Goal: Information Seeking & Learning: Learn about a topic

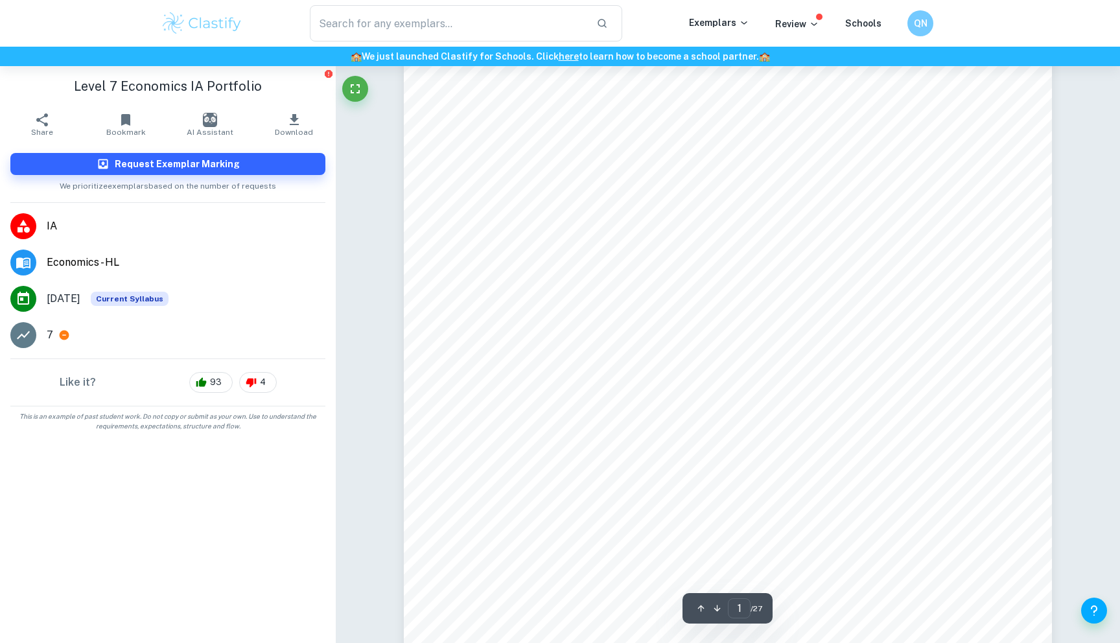
scroll to position [266, 0]
click at [415, 16] on input "text" at bounding box center [448, 23] width 276 height 36
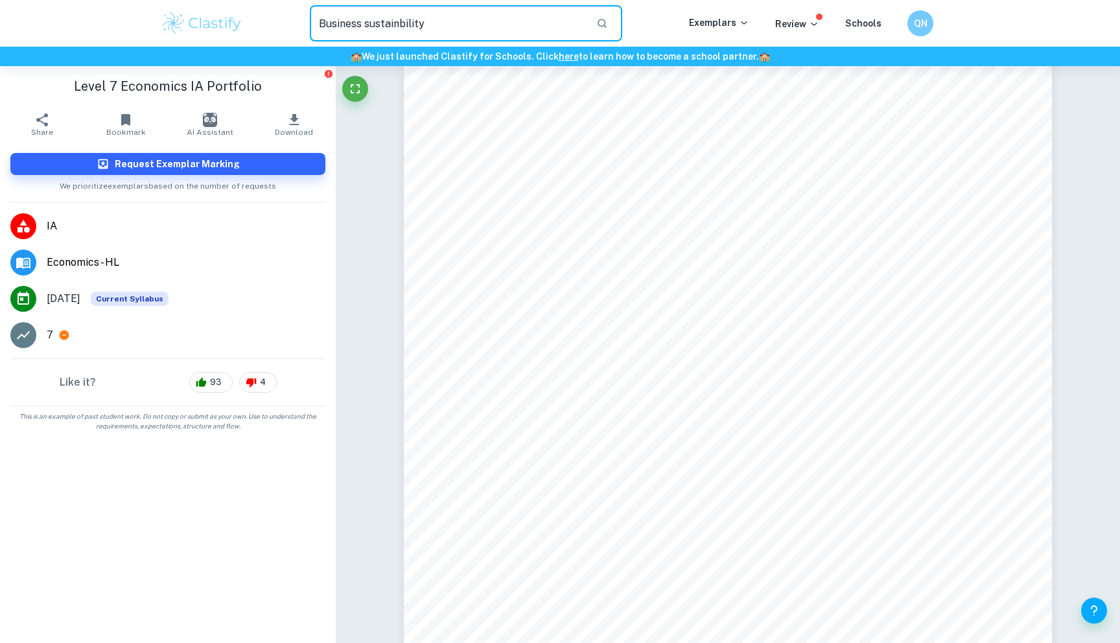
type input "Business sustainbility"
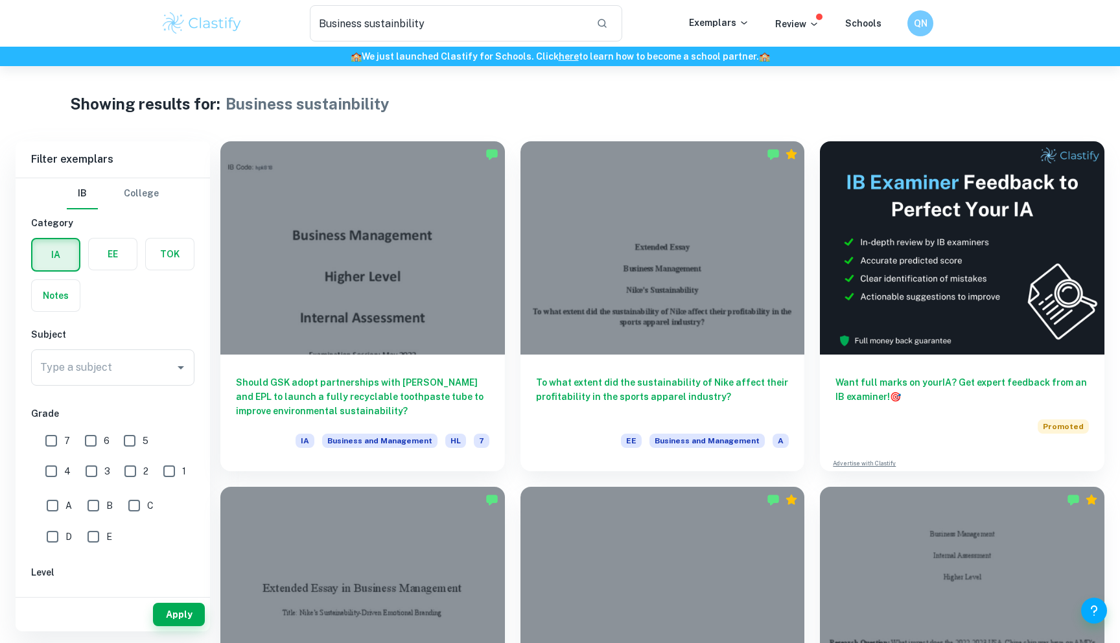
click at [52, 438] on input "7" at bounding box center [51, 441] width 26 height 26
checkbox input "true"
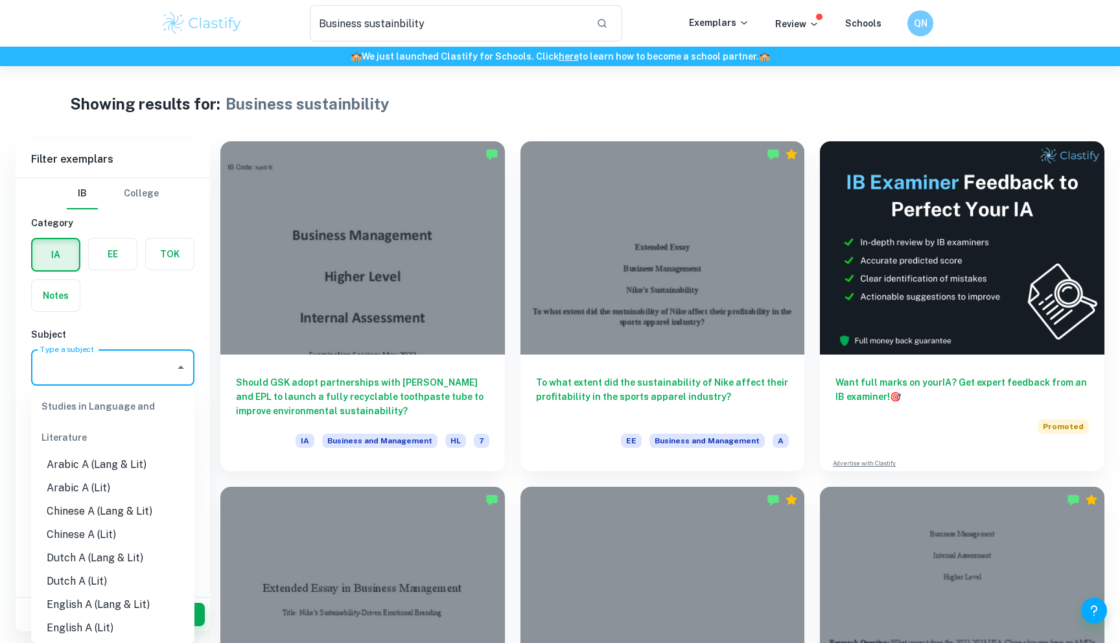
click at [165, 362] on input "Type a subject" at bounding box center [103, 367] width 132 height 25
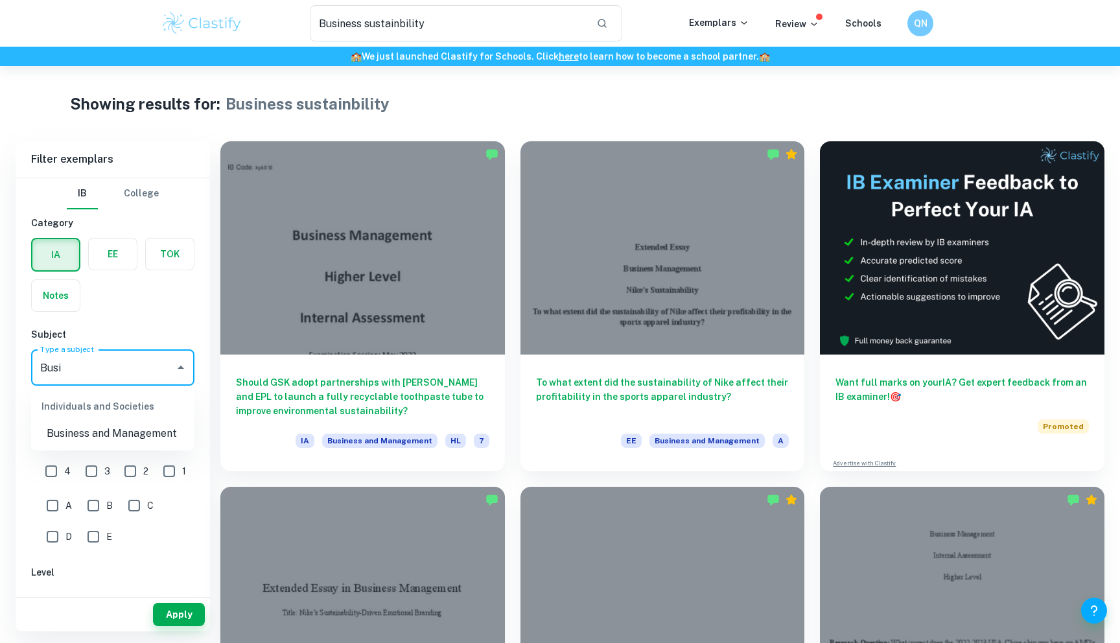
click at [103, 438] on li "Business and Management" at bounding box center [112, 433] width 163 height 23
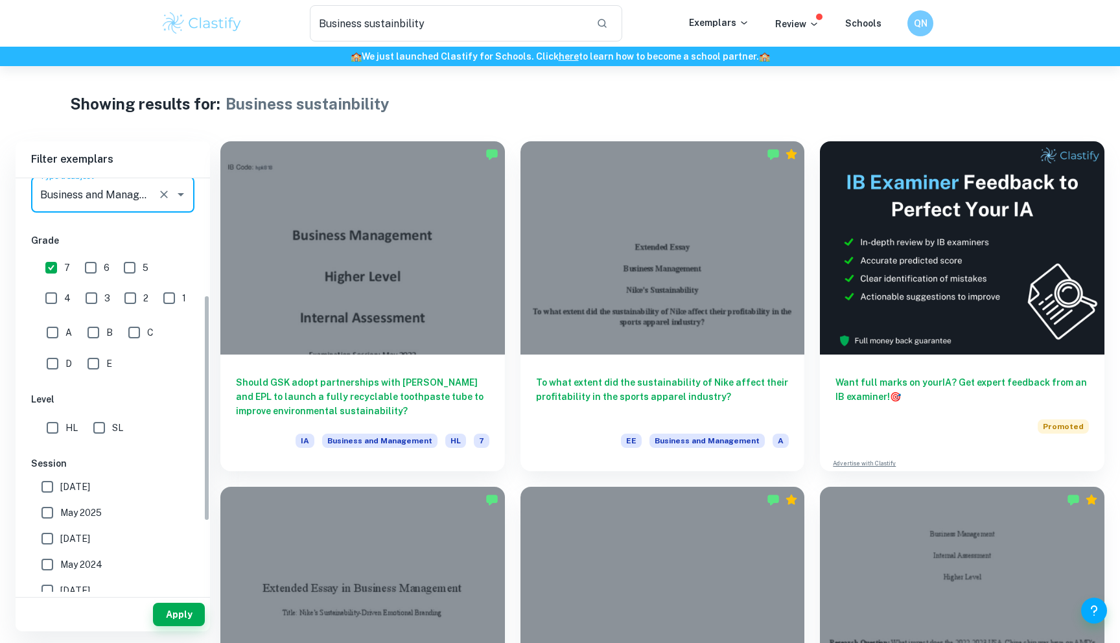
scroll to position [306, 0]
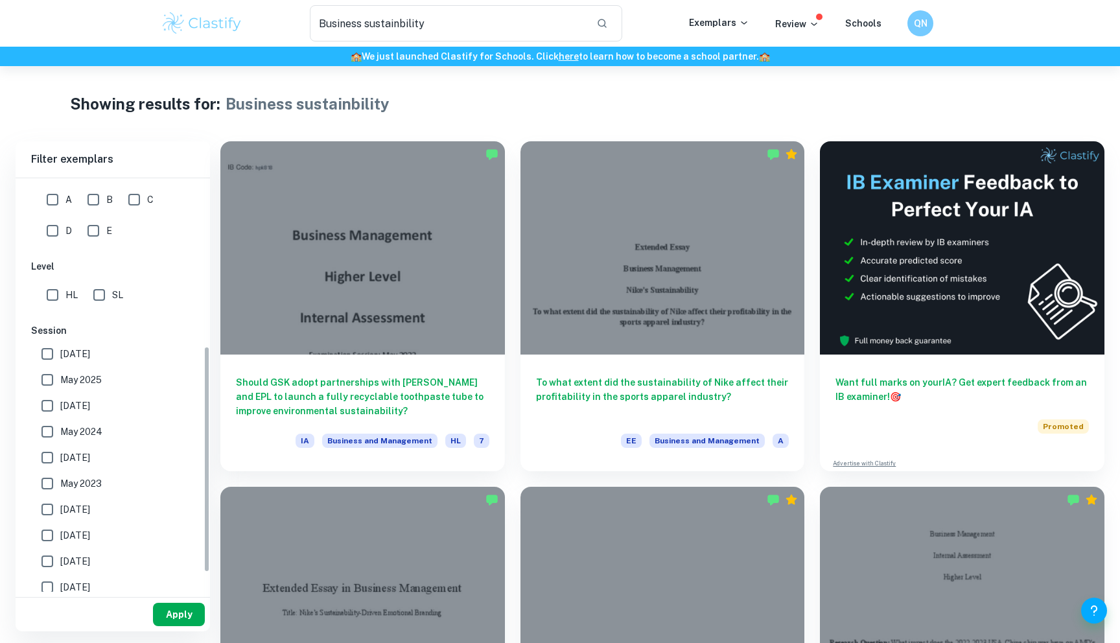
type input "Business and Management"
click at [172, 605] on button "Apply" at bounding box center [179, 614] width 52 height 23
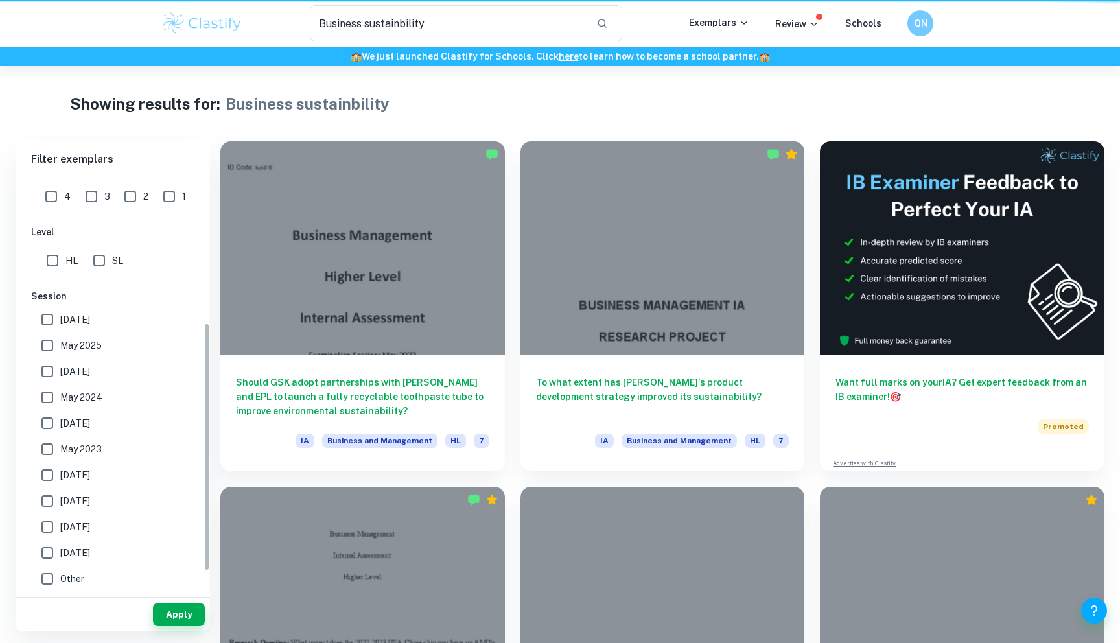
scroll to position [240, 0]
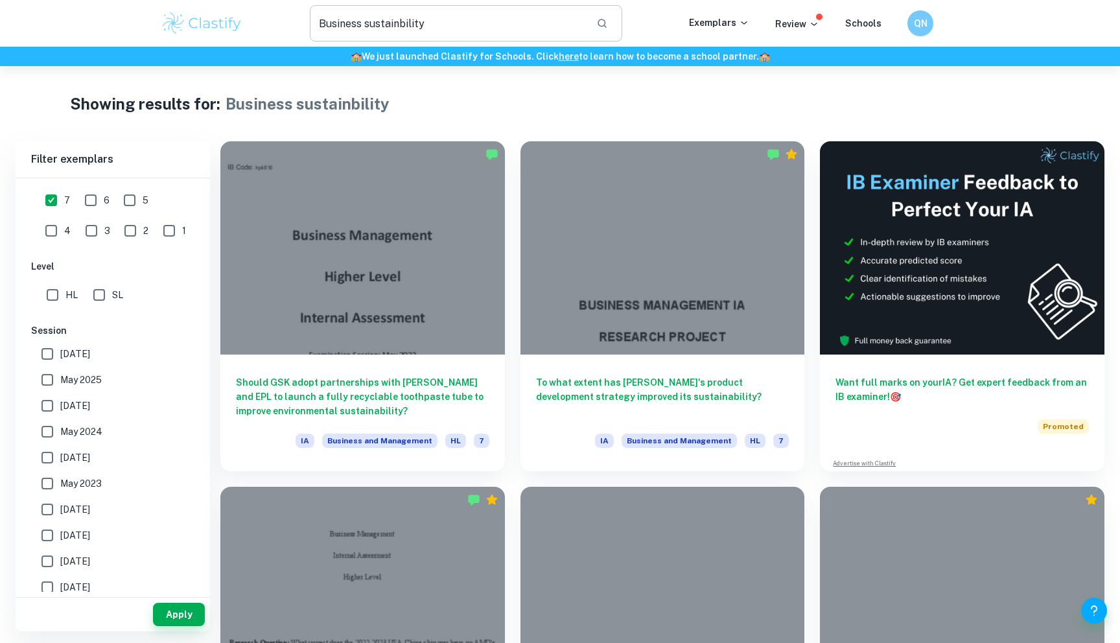
click at [469, 26] on input "Business sustainbility" at bounding box center [448, 23] width 276 height 36
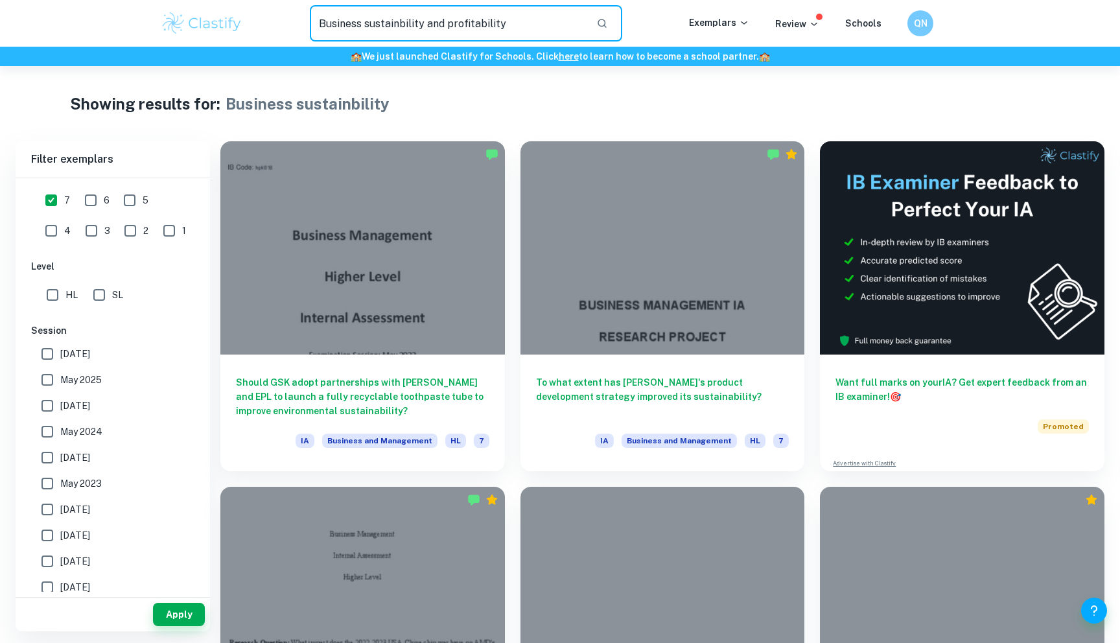
type input "Business sustainbility and profitability"
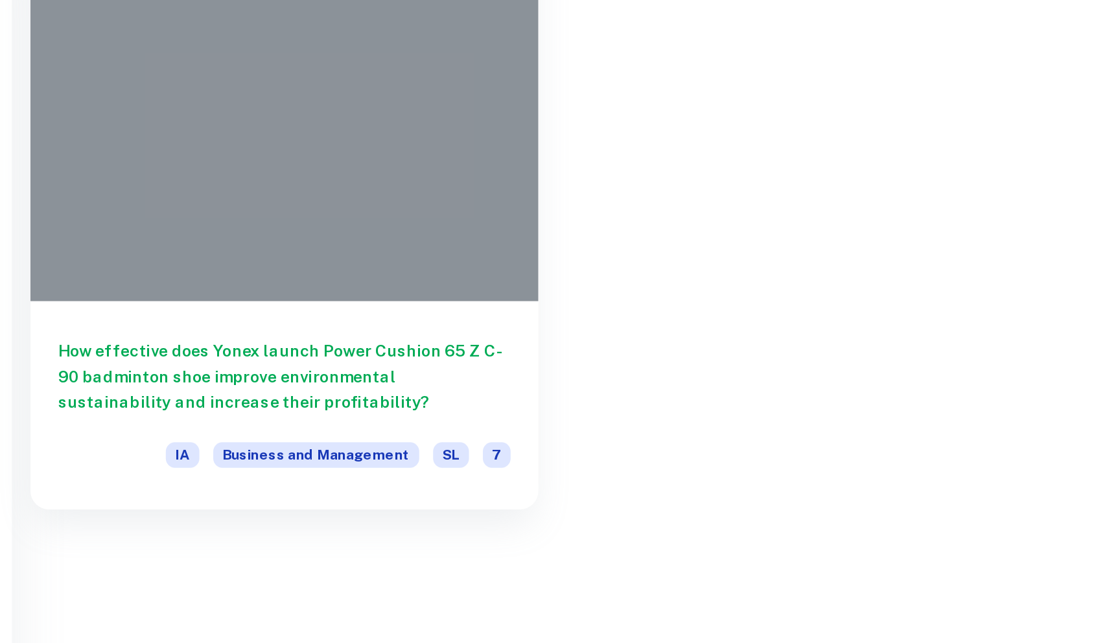
click at [458, 391] on h6 "How effective does Yonex launch Power Cushion 65 Z C-90 badminton shoe improve …" at bounding box center [362, 393] width 253 height 43
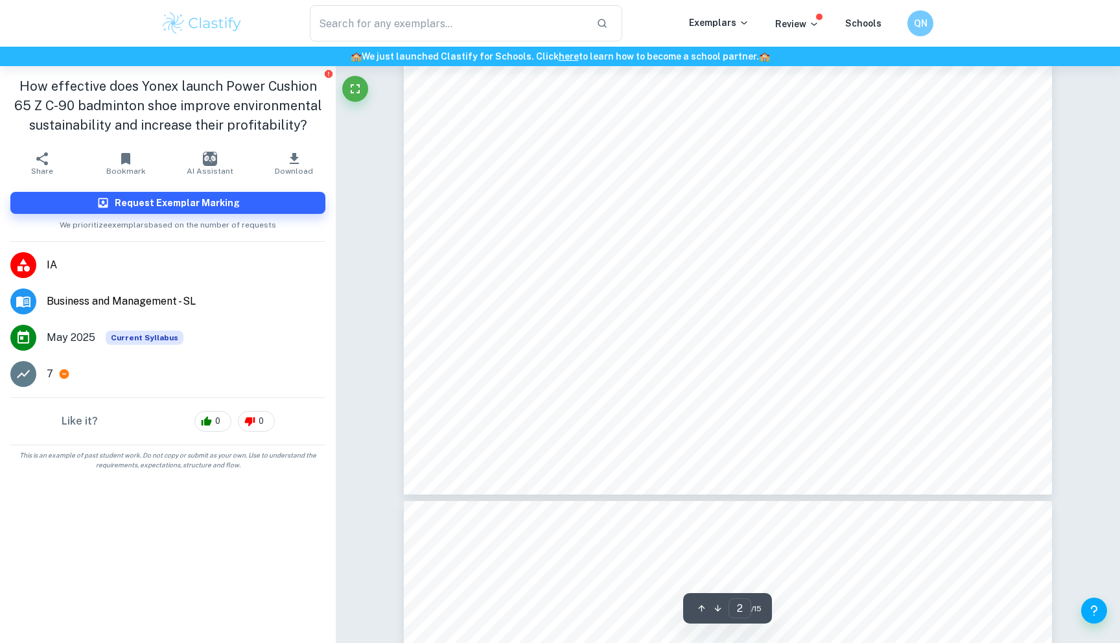
scroll to position [1607, 0]
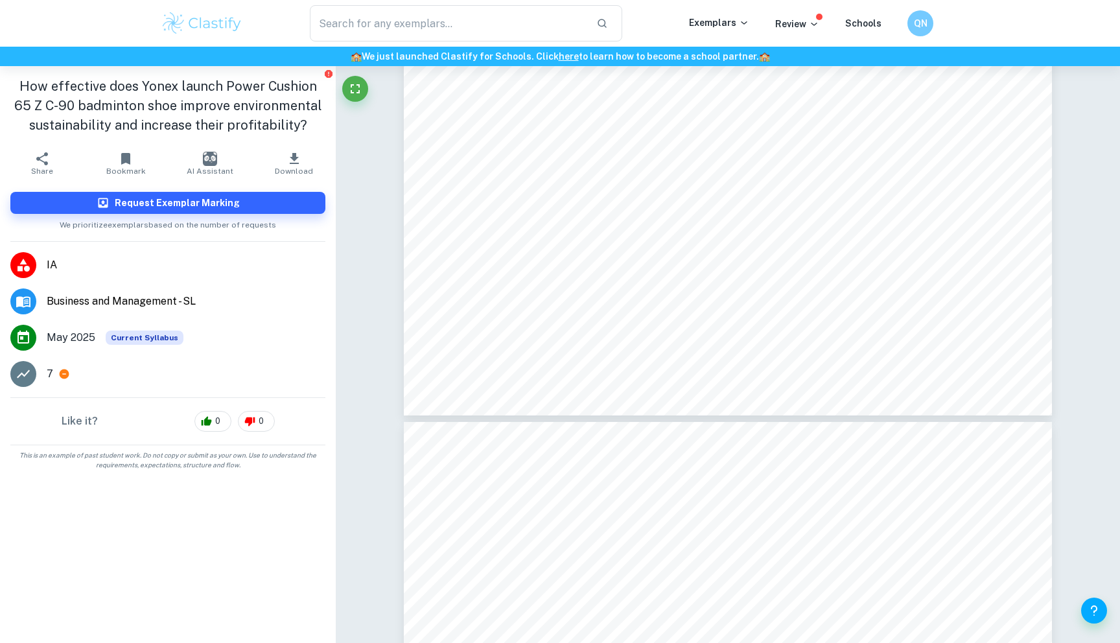
drag, startPoint x: 533, startPoint y: 358, endPoint x: 533, endPoint y: 331, distance: 27.9
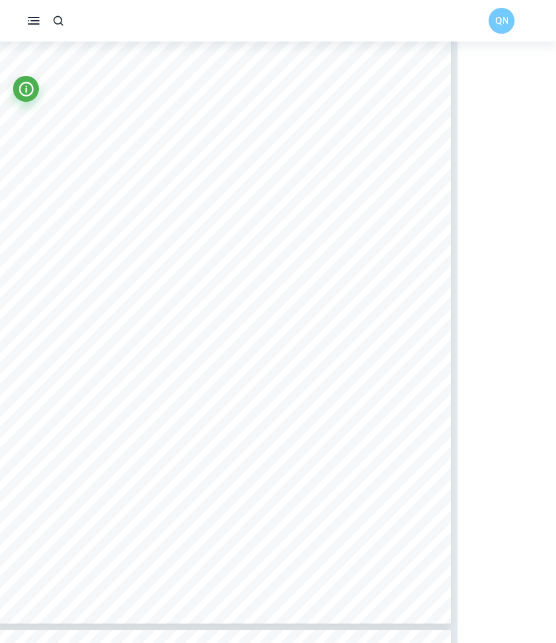
scroll to position [1077, 65]
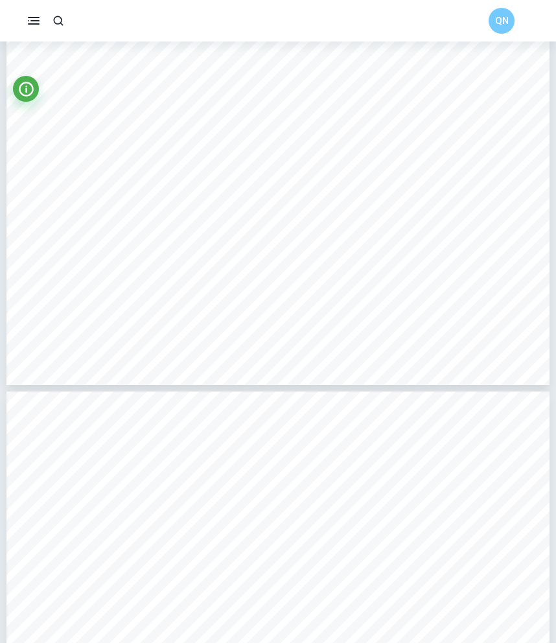
type input "3"
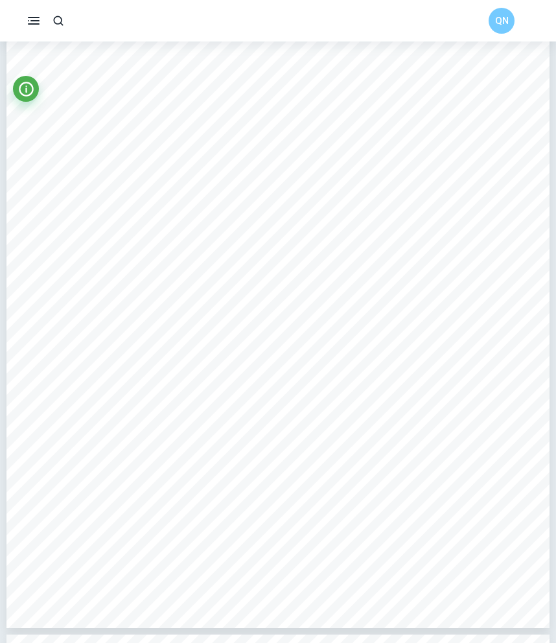
scroll to position [1873, 0]
